Goal: Task Accomplishment & Management: Manage account settings

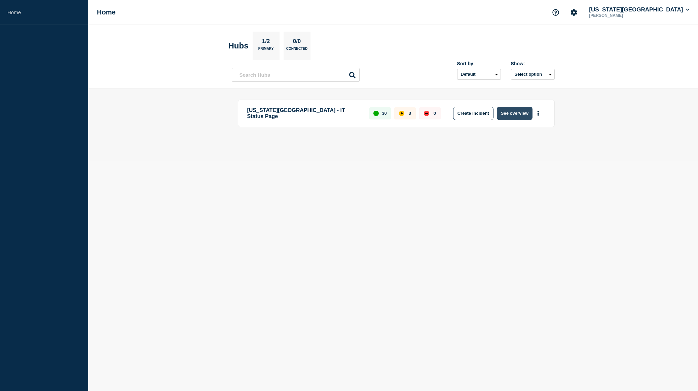
click at [507, 114] on button "See overview" at bounding box center [515, 113] width 36 height 13
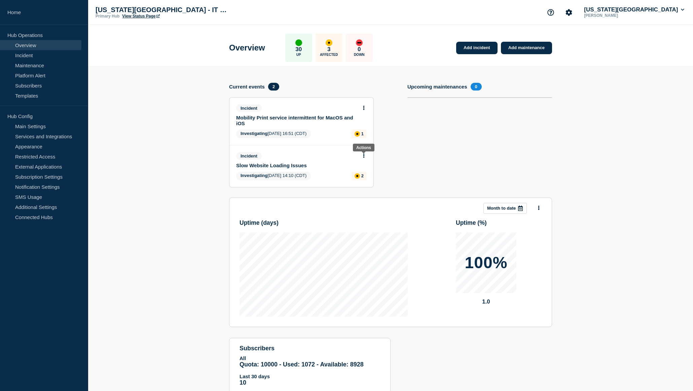
click at [363, 158] on icon at bounding box center [364, 155] width 2 height 4
click at [365, 180] on link "Update incident" at bounding box center [364, 180] width 33 height 5
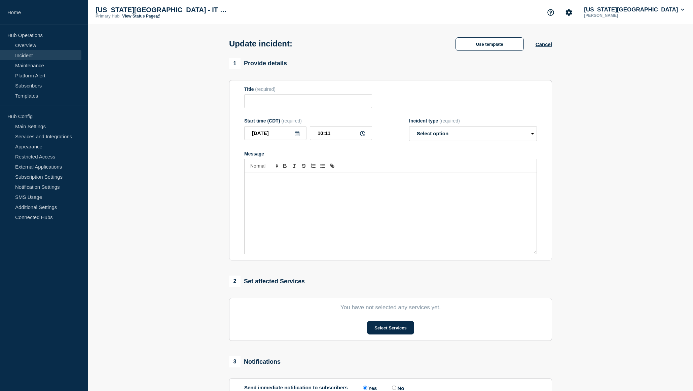
type input "Slow Website Loading Issues"
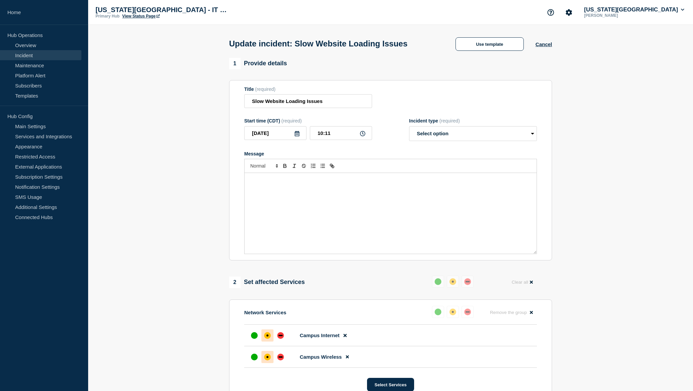
click at [303, 196] on div "Message" at bounding box center [391, 213] width 292 height 81
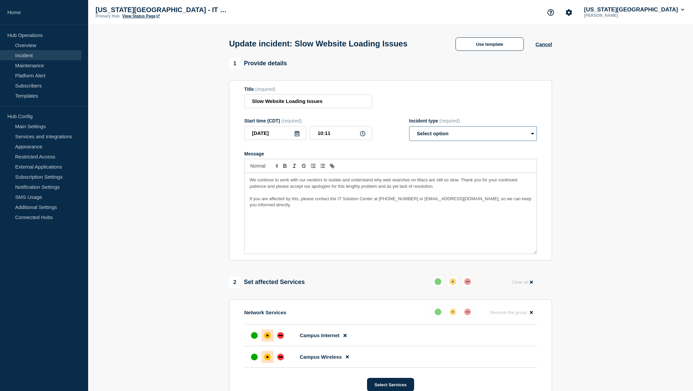
click at [430, 134] on select "Select option Investigating Identified Monitoring Resolved" at bounding box center [473, 133] width 128 height 15
select select "investigating"
click at [409, 127] on select "Select option Investigating Identified Monitoring Resolved" at bounding box center [473, 133] width 128 height 15
click at [254, 182] on span "We continue to work with our vendors to isolate and understand why web searches…" at bounding box center [384, 182] width 269 height 11
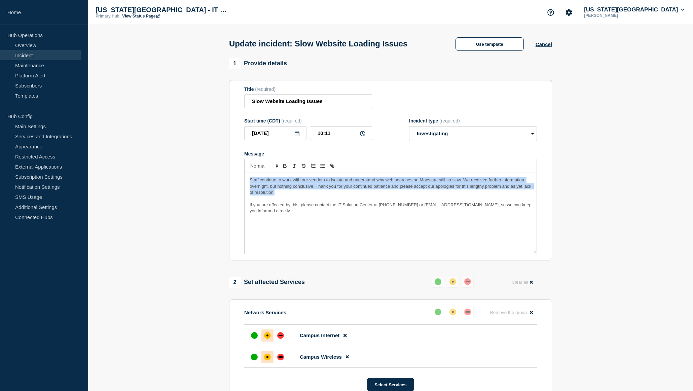
drag, startPoint x: 283, startPoint y: 193, endPoint x: 234, endPoint y: 181, distance: 49.5
click at [234, 181] on section "Title (required) Slow Website Loading Issues Start time (CDT) (required) [DATE]…" at bounding box center [390, 170] width 323 height 181
copy span "Staff continue to work with our vendors to isolate and understand why web searc…"
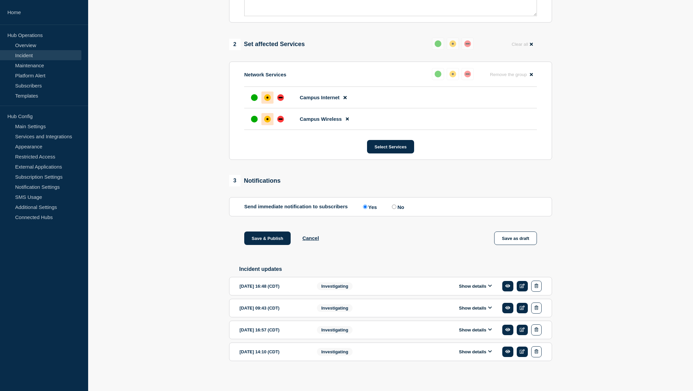
scroll to position [243, 0]
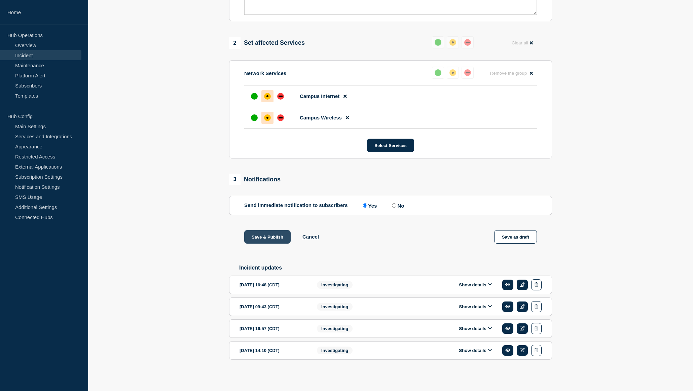
click at [278, 234] on button "Save & Publish" at bounding box center [267, 236] width 46 height 13
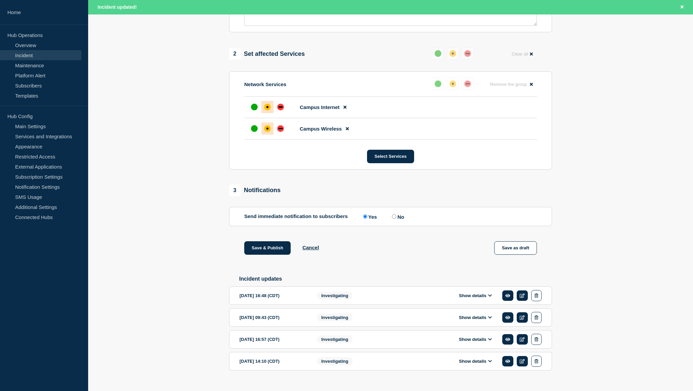
scroll to position [257, 0]
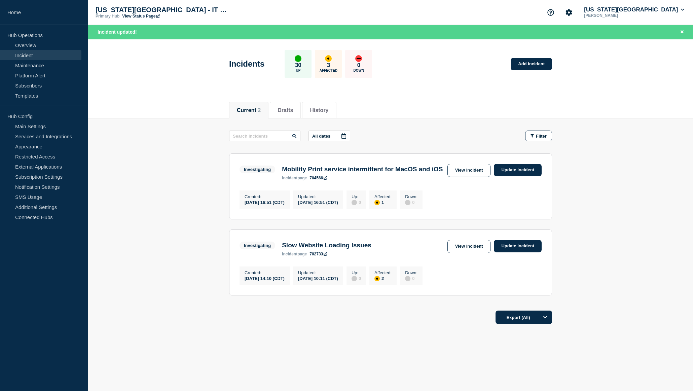
click at [600, 210] on main "All dates Filter Investigating 1 Affected Mobility Print service intermittent f…" at bounding box center [390, 211] width 605 height 187
